Goal: Find specific page/section: Find specific page/section

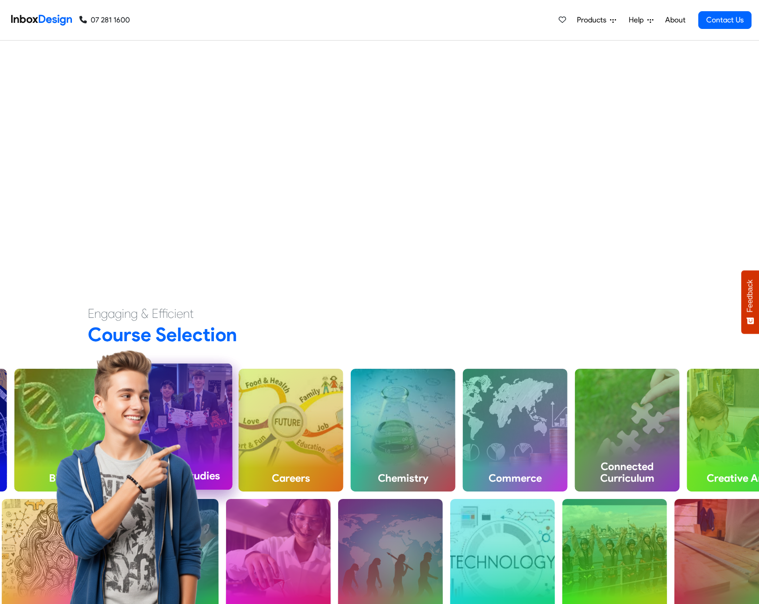
scroll to position [452, 0]
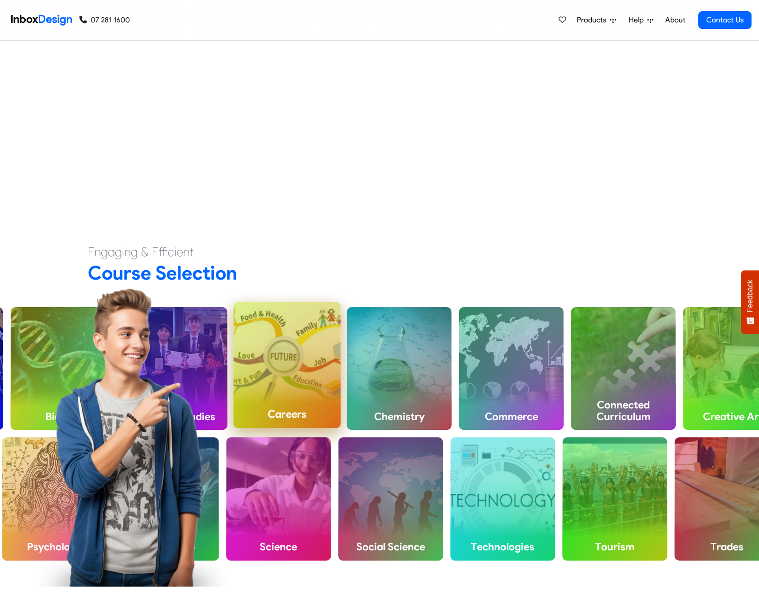
click at [312, 402] on h4 "Careers" at bounding box center [286, 414] width 107 height 28
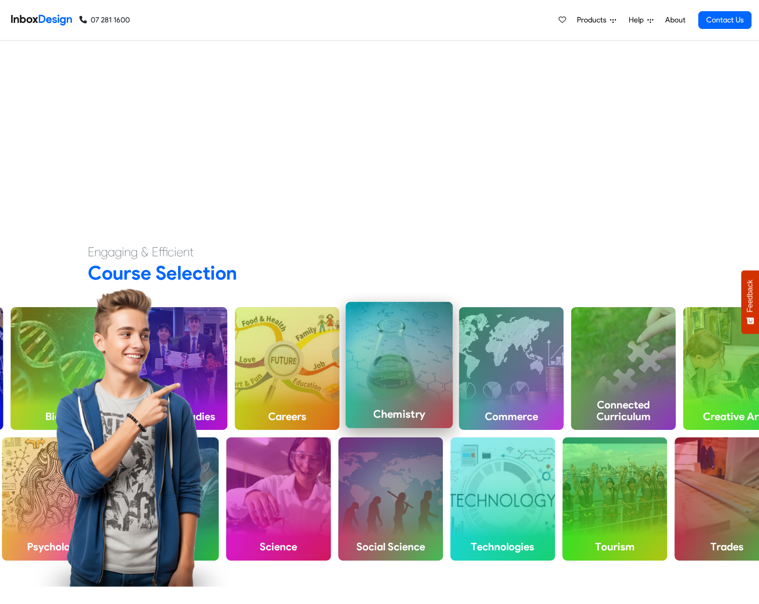
click at [390, 390] on div "Chemistry" at bounding box center [399, 365] width 107 height 126
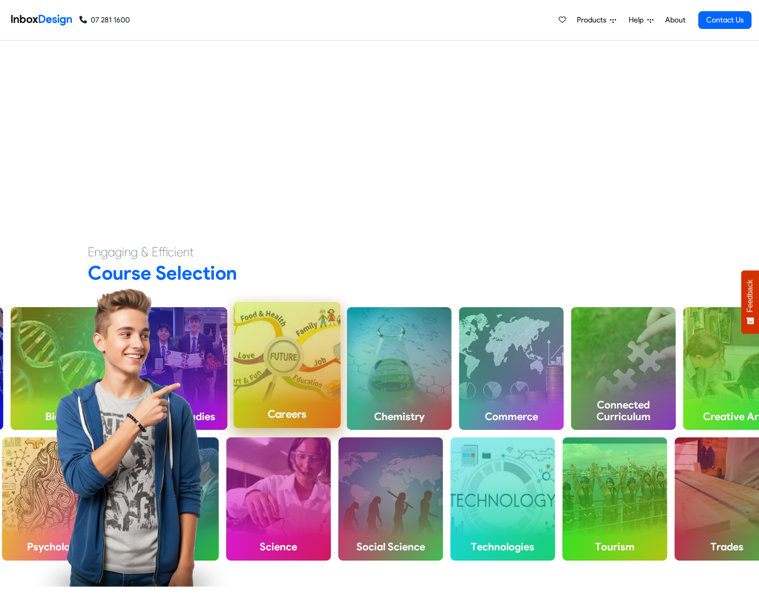
click at [276, 376] on div "Careers" at bounding box center [286, 365] width 107 height 126
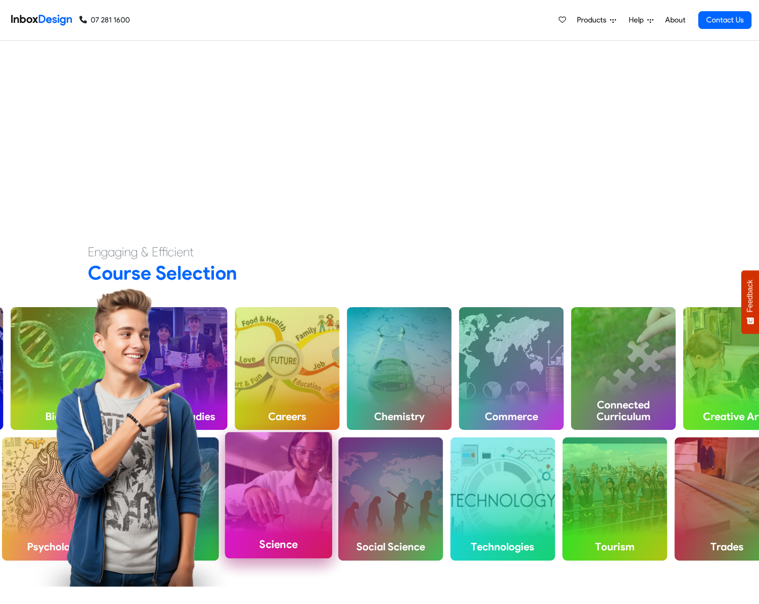
click at [291, 511] on div "Science" at bounding box center [278, 495] width 107 height 126
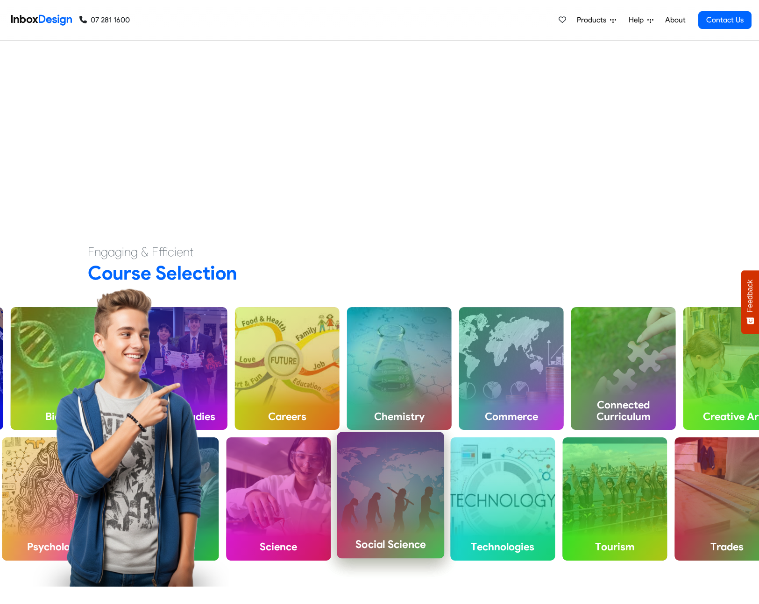
click at [426, 495] on div "Social Science" at bounding box center [390, 495] width 107 height 126
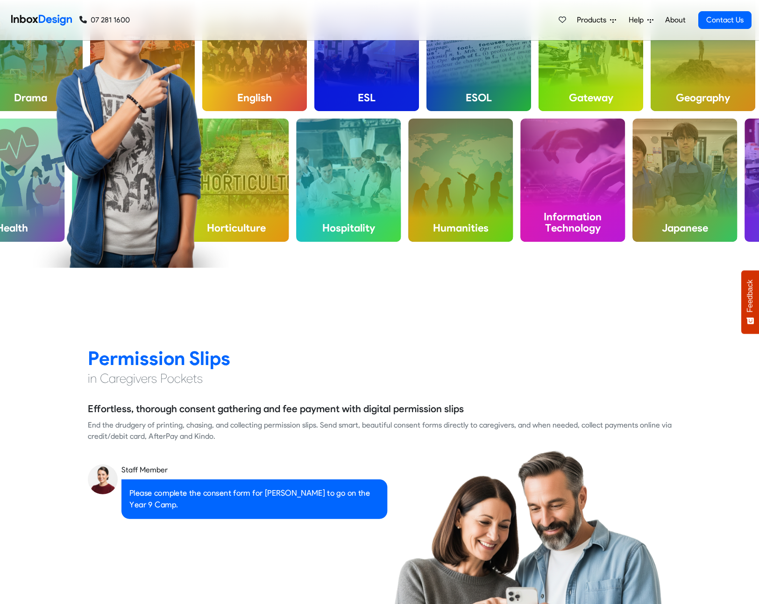
scroll to position [1222, 0]
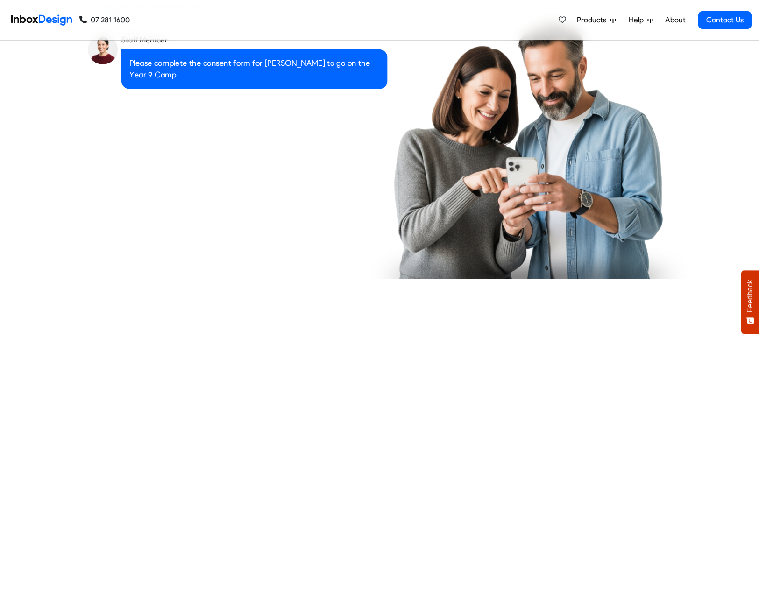
checkbox input "true"
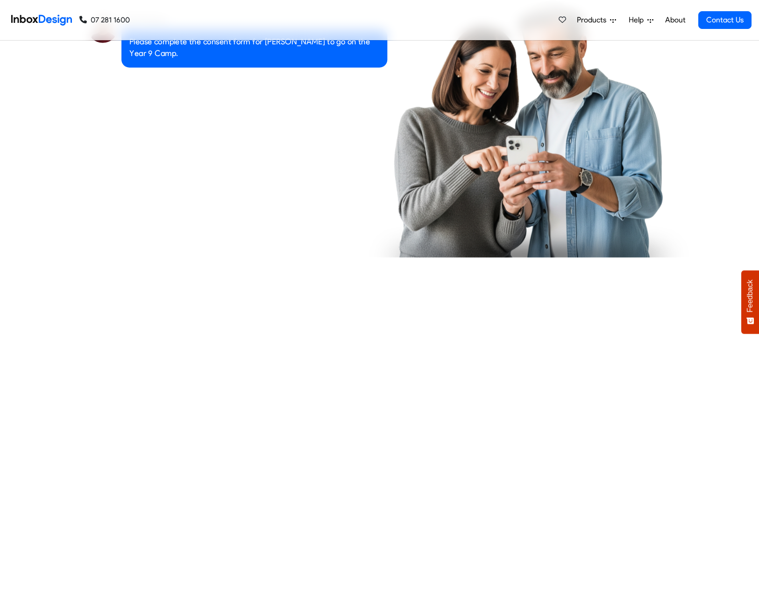
checkbox input "true"
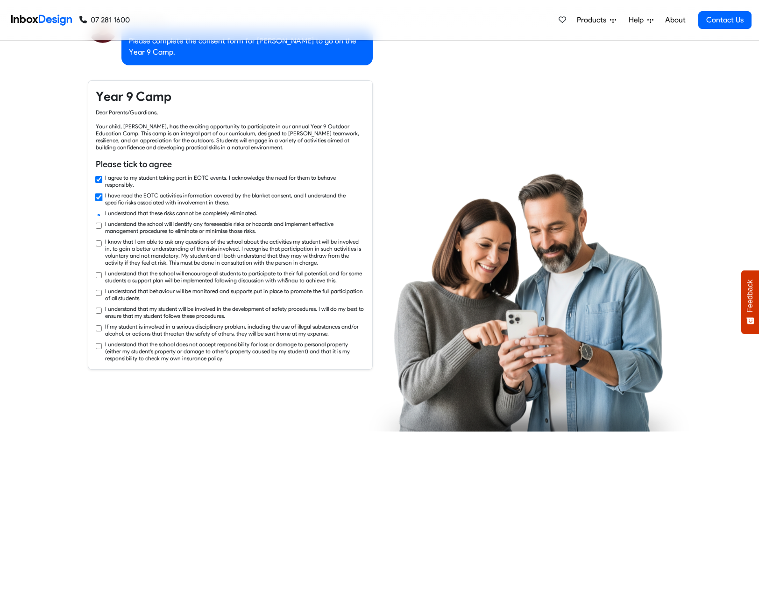
checkbox input "true"
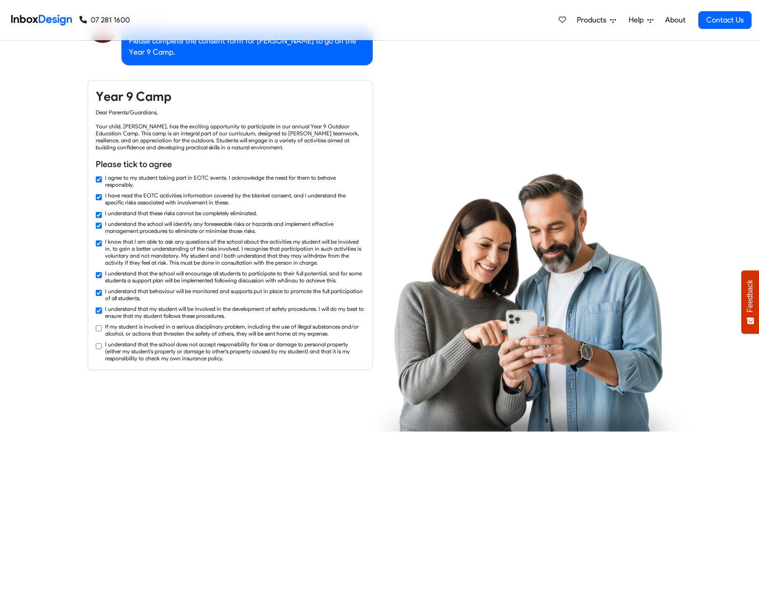
checkbox input "true"
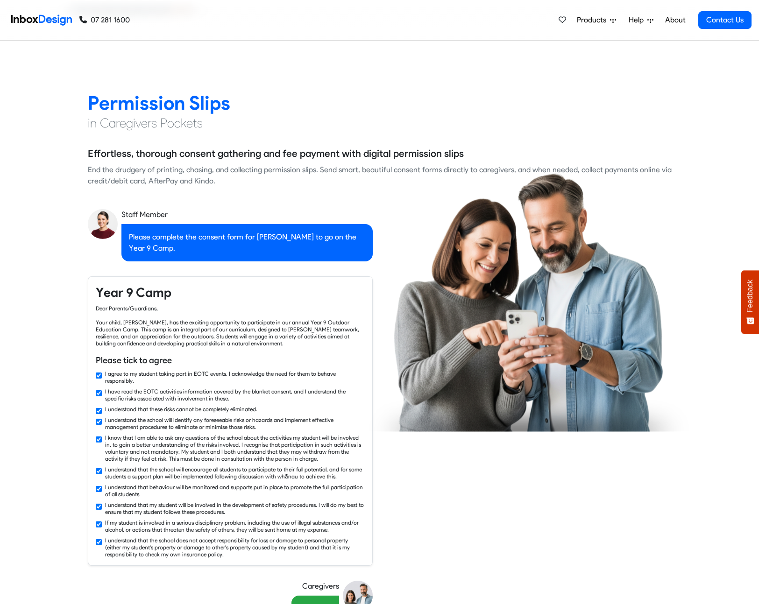
checkbox input "false"
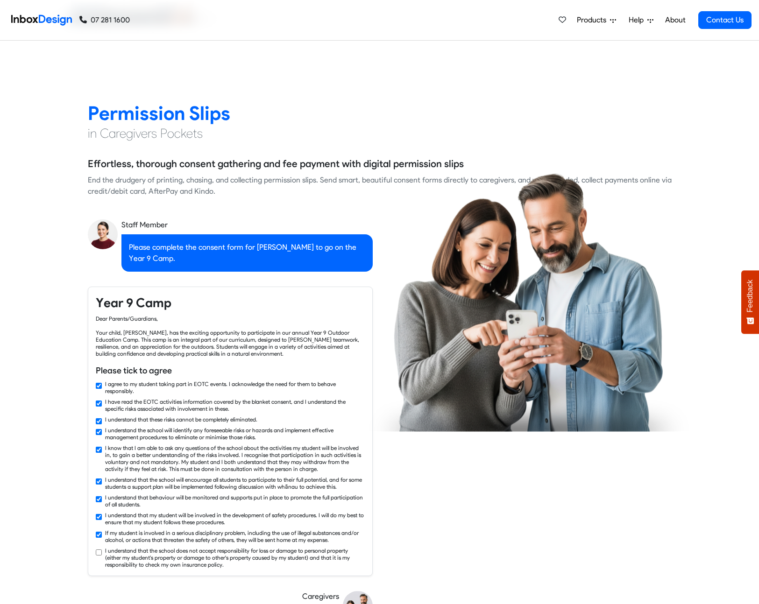
checkbox input "false"
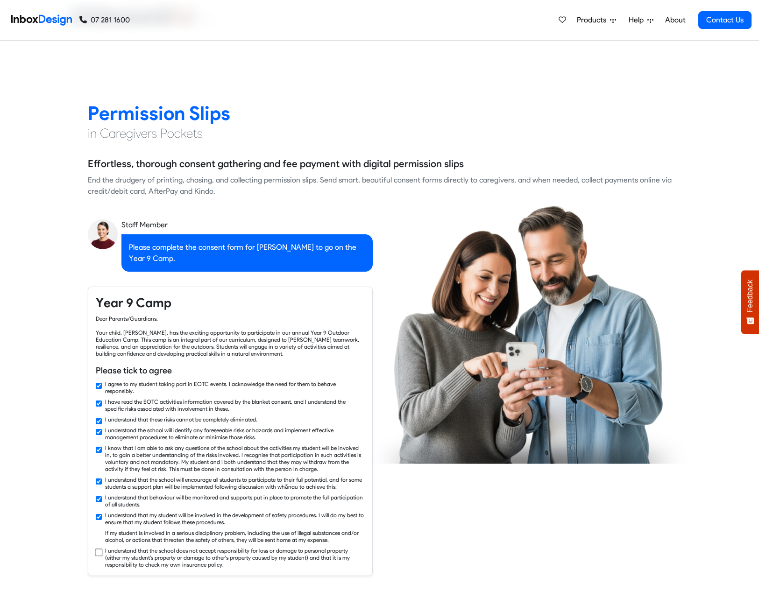
checkbox input "false"
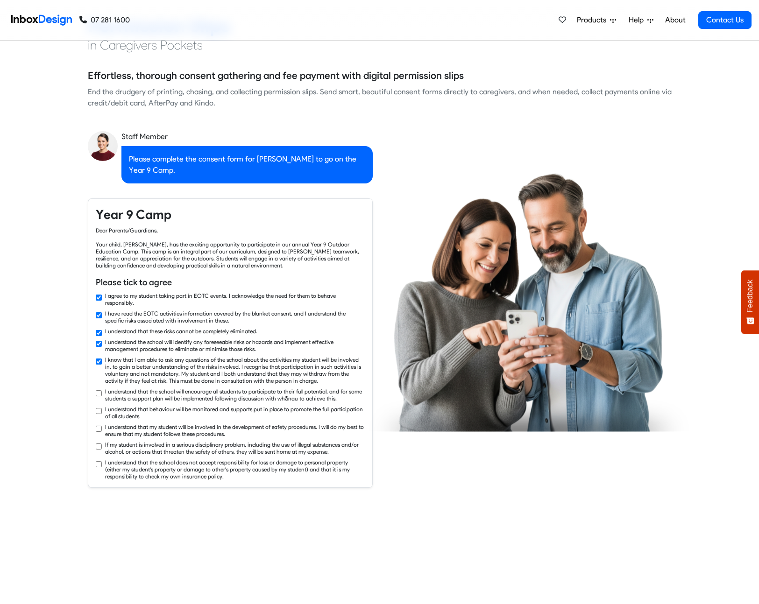
checkbox input "true"
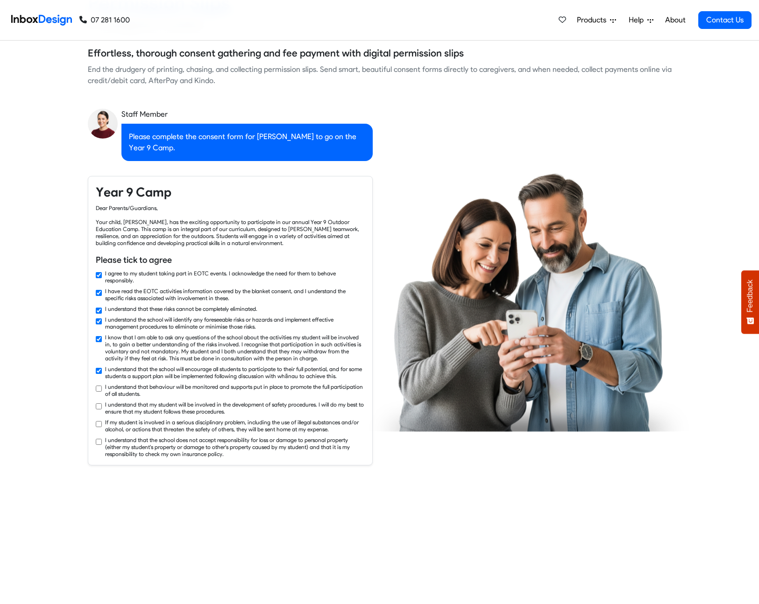
drag, startPoint x: 209, startPoint y: 311, endPoint x: 231, endPoint y: 600, distance: 289.9
click at [231, 600] on div "Staff Member Please complete the consent form for Chris to go on the Year 9 Cam…" at bounding box center [230, 440] width 299 height 662
checkbox input "true"
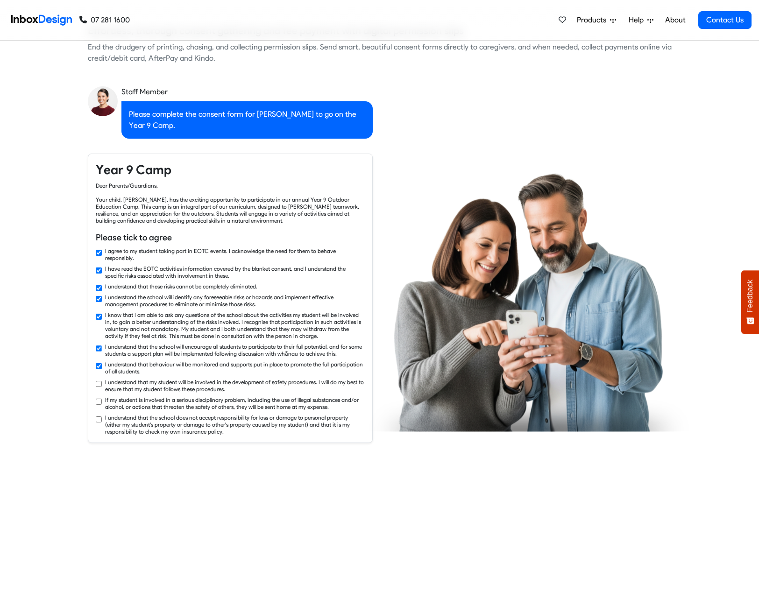
checkbox input "true"
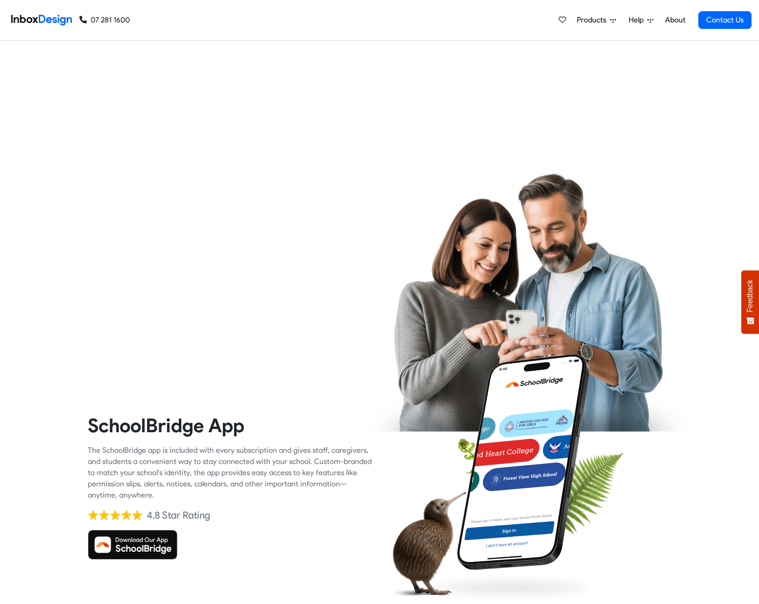
checkbox input "true"
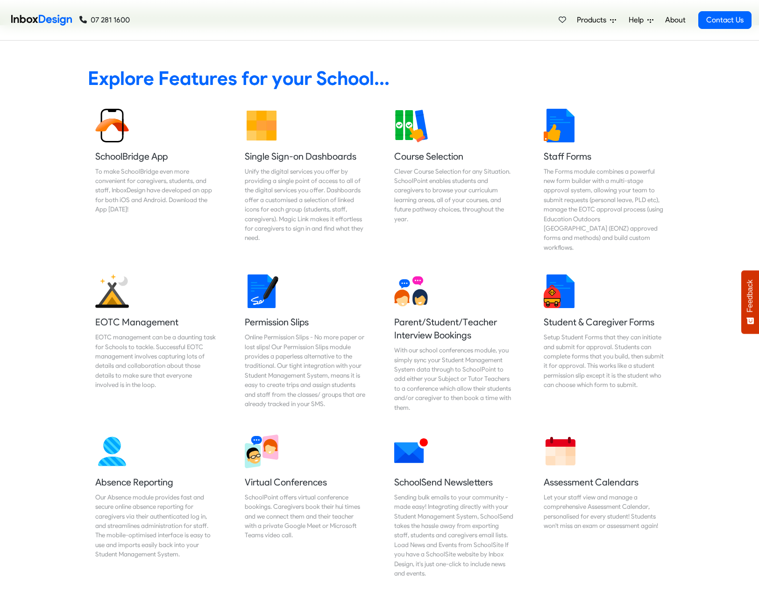
scroll to position [3860, 0]
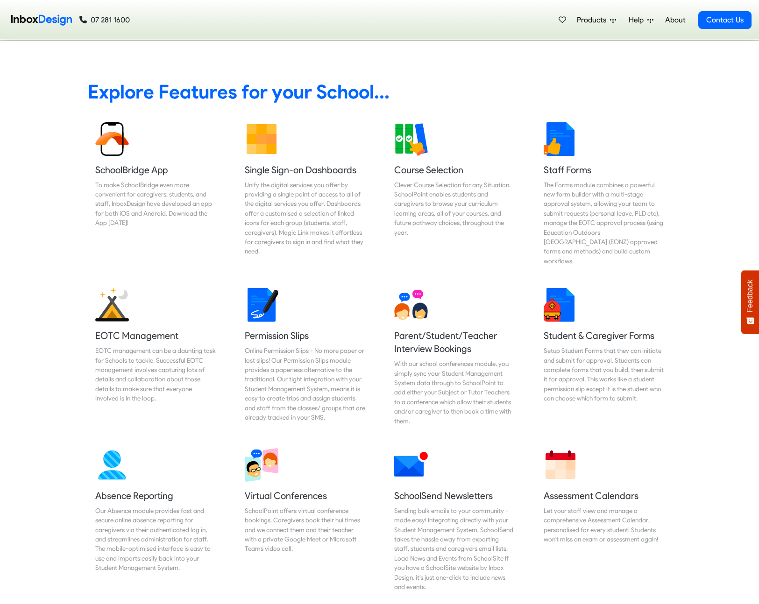
click at [602, 20] on span "Products" at bounding box center [593, 19] width 33 height 11
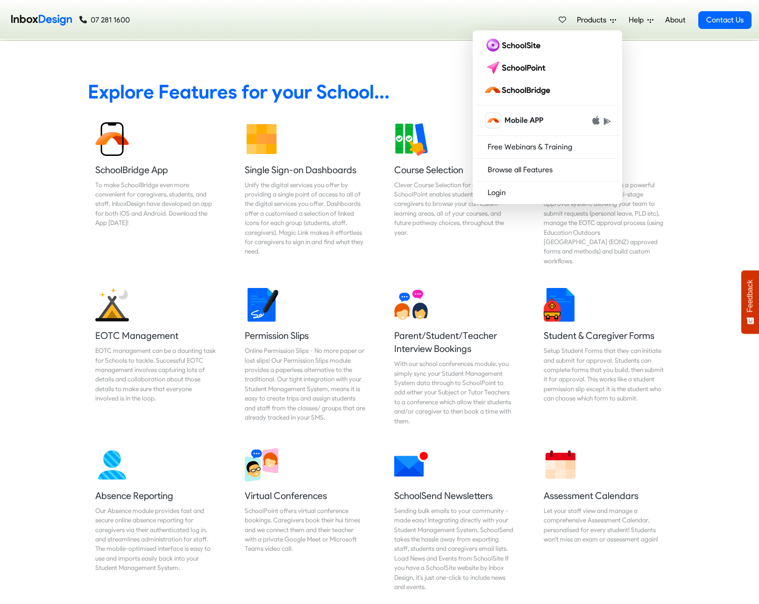
click at [639, 17] on span "Help" at bounding box center [637, 19] width 19 height 11
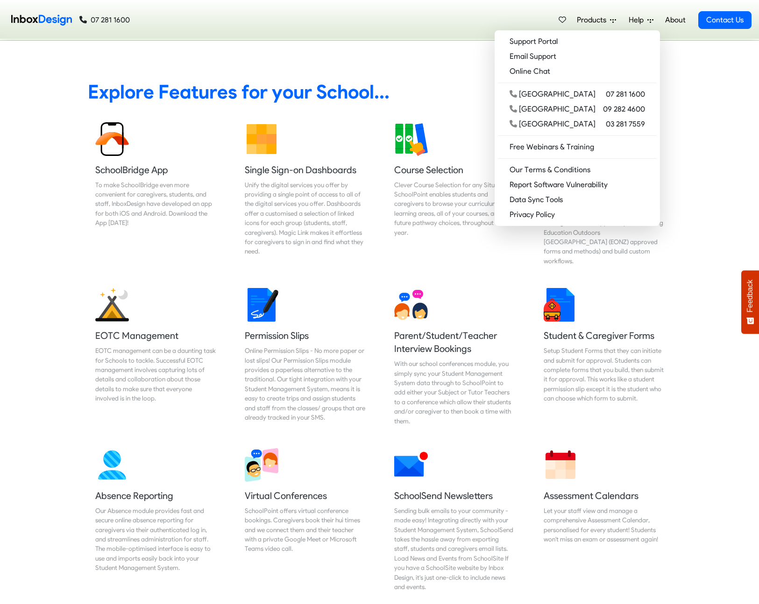
click at [669, 17] on link "About" at bounding box center [675, 20] width 26 height 19
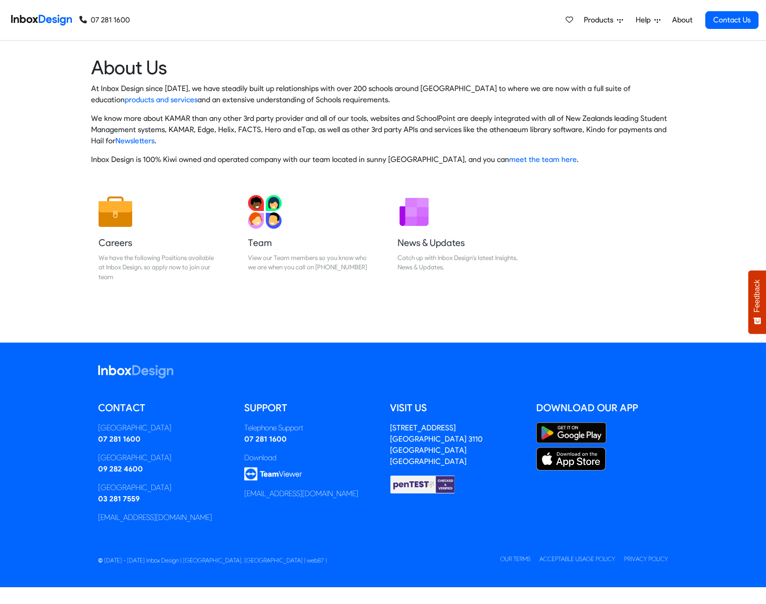
click at [31, 14] on img at bounding box center [41, 20] width 61 height 19
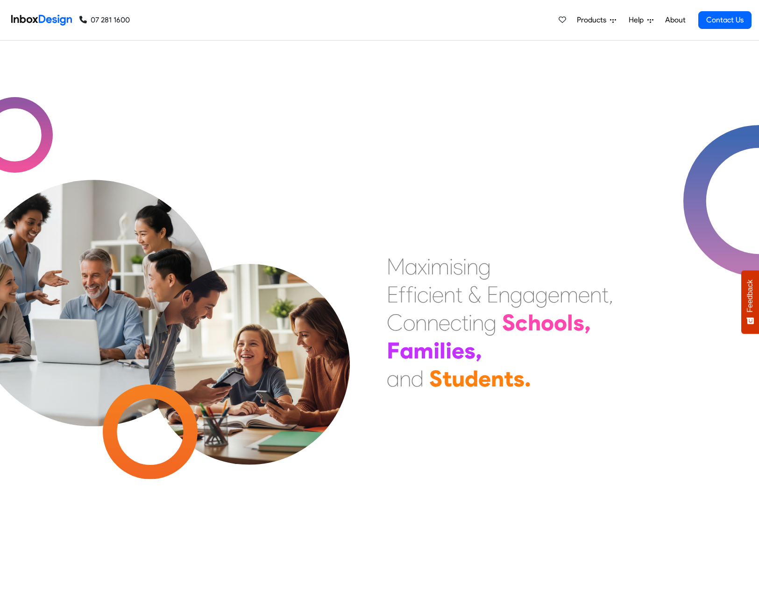
scroll to position [449, 0]
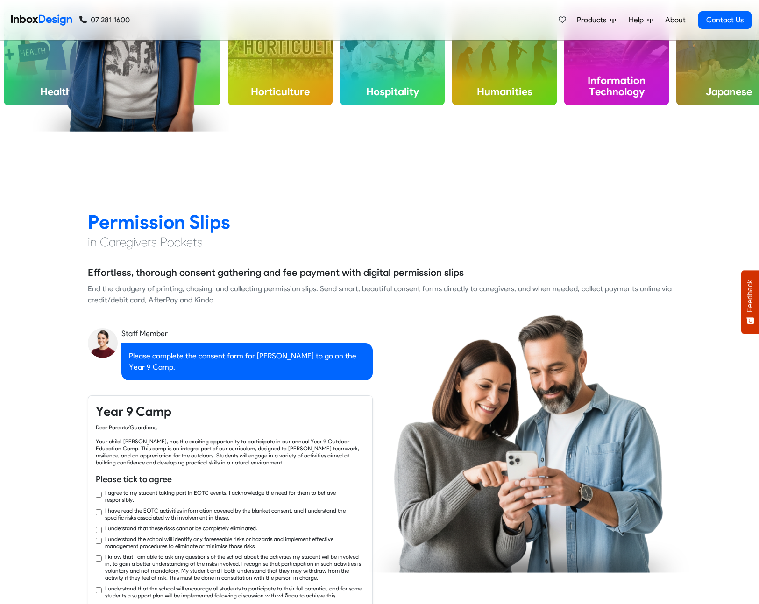
checkbox input "true"
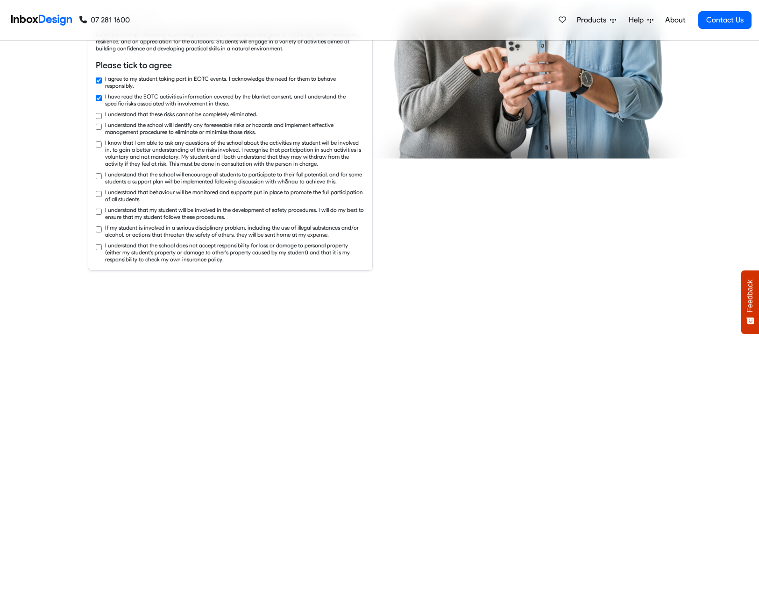
checkbox input "true"
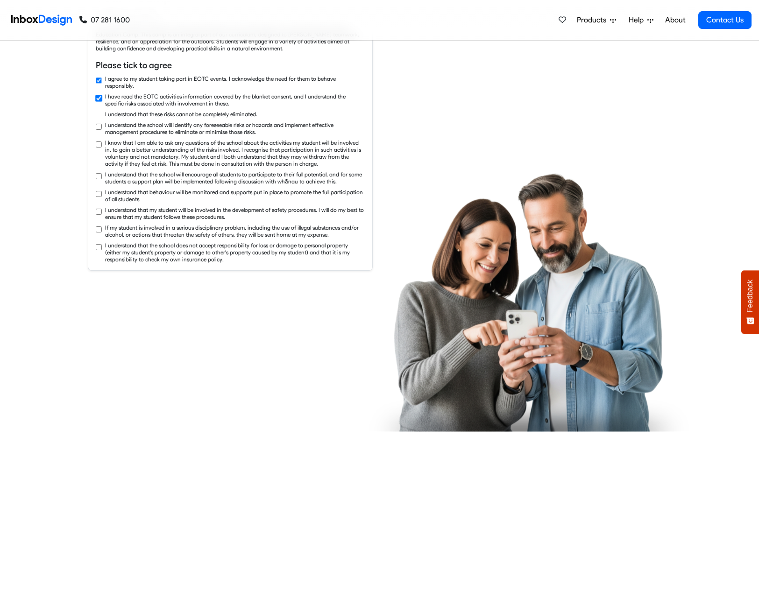
checkbox input "true"
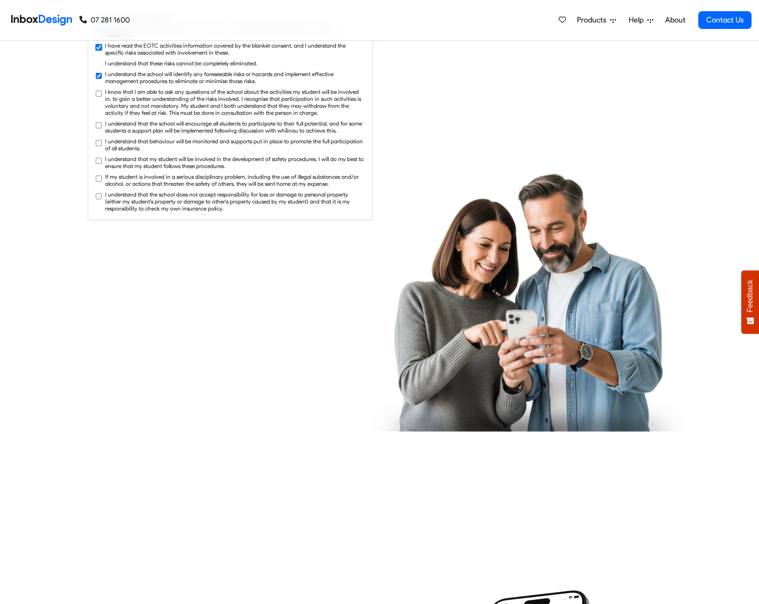
checkbox input "true"
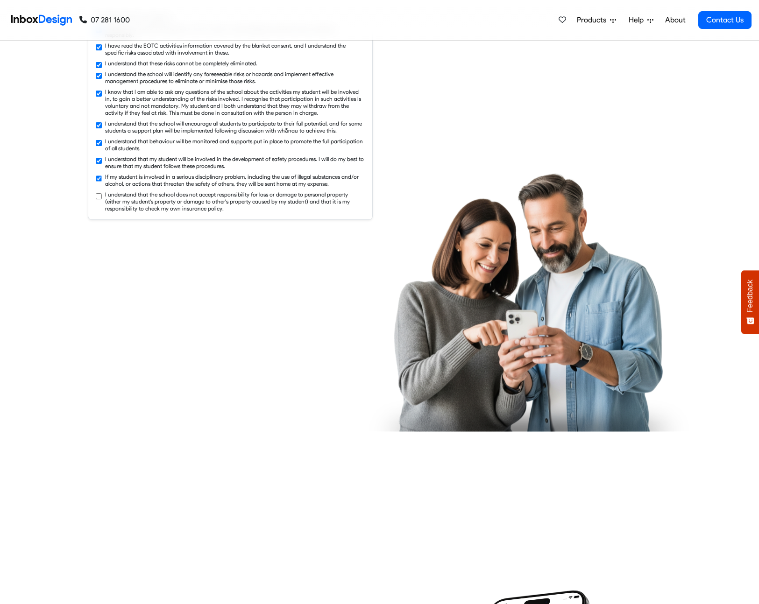
checkbox input "true"
